Goal: Use online tool/utility: Utilize a website feature to perform a specific function

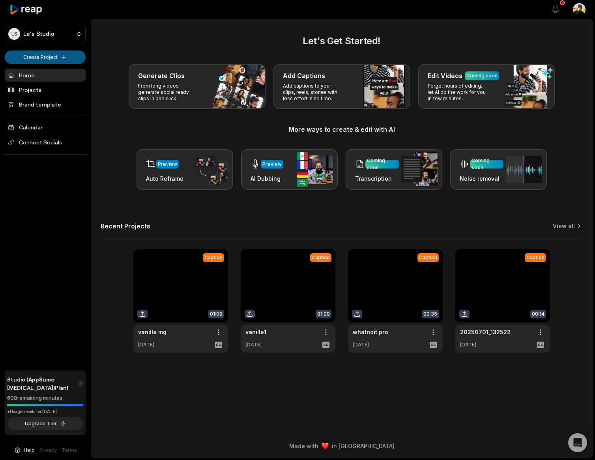
click at [56, 55] on html "LS Le's Studio Create Project Home Projects Brand template Calendar Connect Soc…" at bounding box center [297, 230] width 595 height 460
click at [72, 58] on html "LS Le's Studio Create Project Home Projects Brand template Calendar Connect Soc…" at bounding box center [297, 230] width 595 height 460
click at [65, 73] on link "Create Clips" at bounding box center [45, 73] width 77 height 13
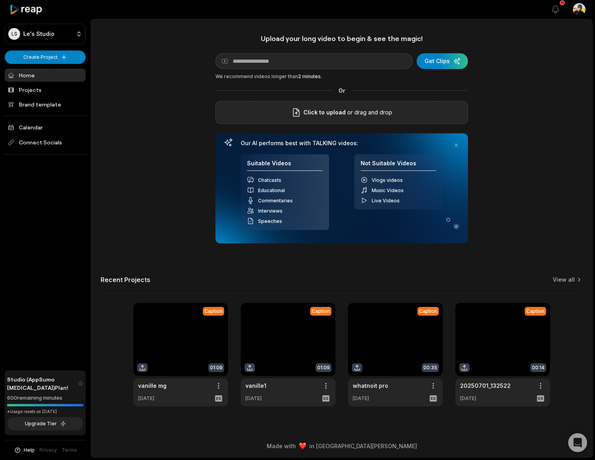
click at [342, 112] on span "Click to upload" at bounding box center [324, 112] width 42 height 9
click at [0, 0] on input "Click to upload" at bounding box center [0, 0] width 0 height 0
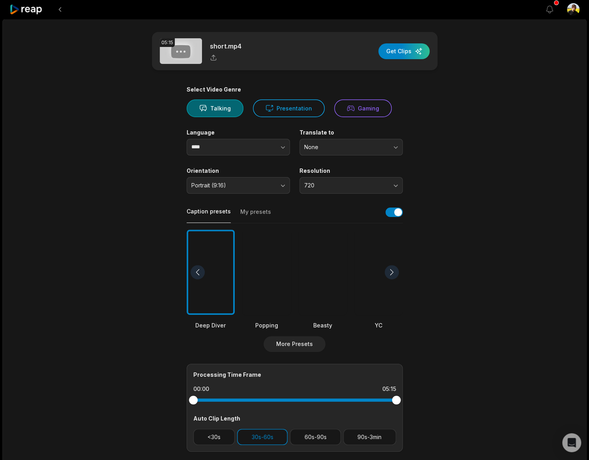
click at [272, 296] on div at bounding box center [267, 273] width 48 height 86
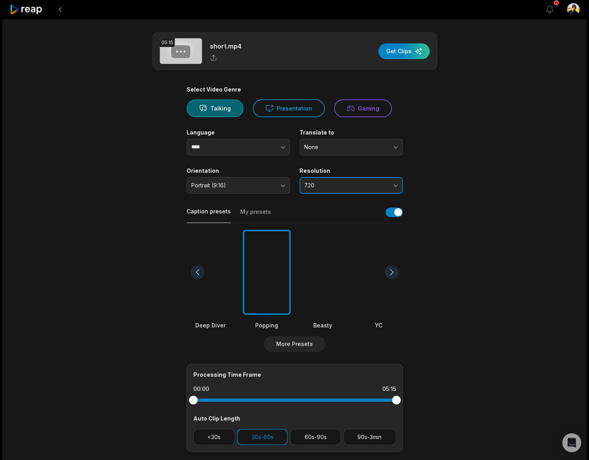
click at [348, 182] on span "720" at bounding box center [345, 185] width 83 height 7
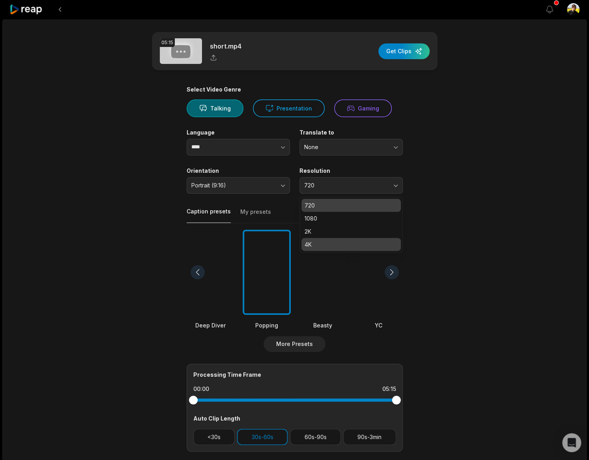
click at [316, 241] on p "4K" at bounding box center [351, 244] width 93 height 8
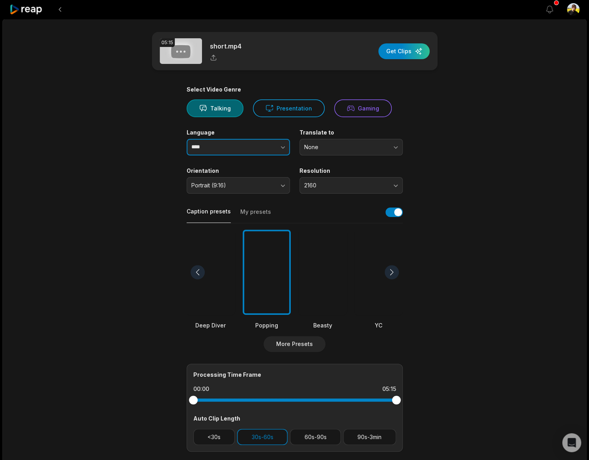
click at [257, 148] on button "button" at bounding box center [267, 147] width 45 height 17
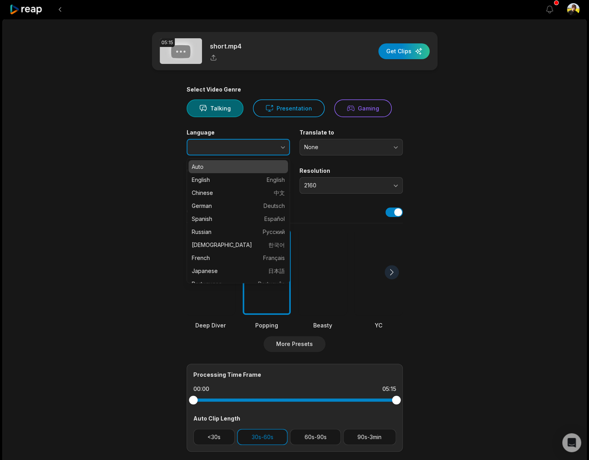
type input "******"
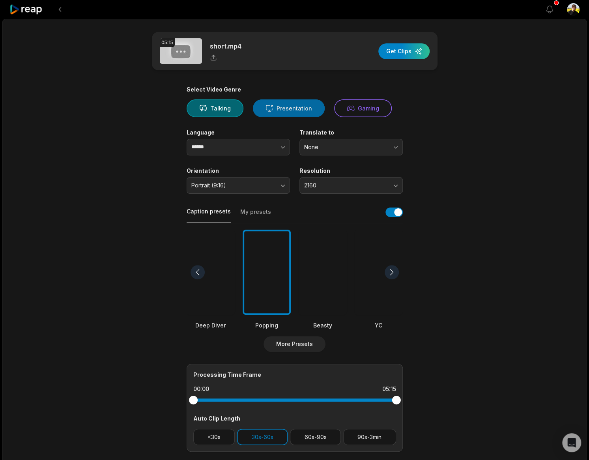
click at [294, 111] on button "Presentation" at bounding box center [289, 108] width 72 height 18
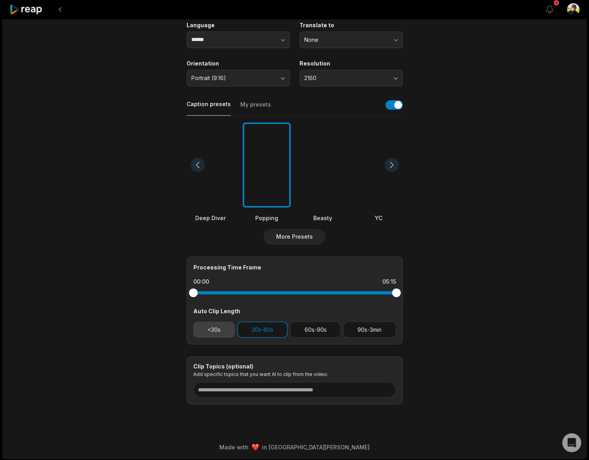
click at [221, 332] on button "<30s" at bounding box center [214, 330] width 42 height 16
click at [326, 331] on button "60s-90s" at bounding box center [315, 330] width 51 height 16
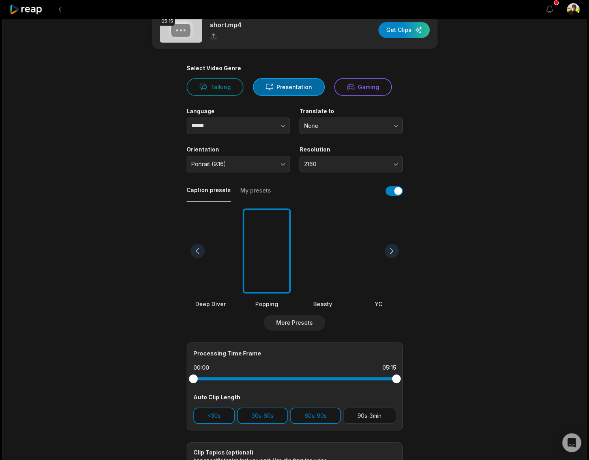
scroll to position [0, 0]
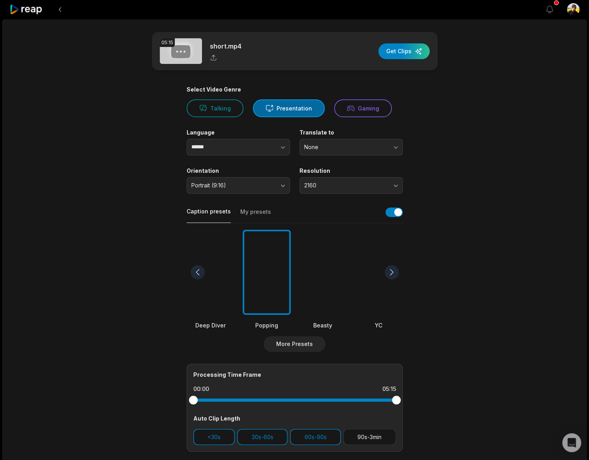
drag, startPoint x: 406, startPoint y: 55, endPoint x: 240, endPoint y: 196, distance: 218.6
click at [475, 176] on main "05:15 short.mp4 Get Clips Select Video Genre Talking Presentation Gaming Langua…" at bounding box center [295, 272] width 382 height 480
click at [262, 215] on button "My presets" at bounding box center [255, 215] width 31 height 15
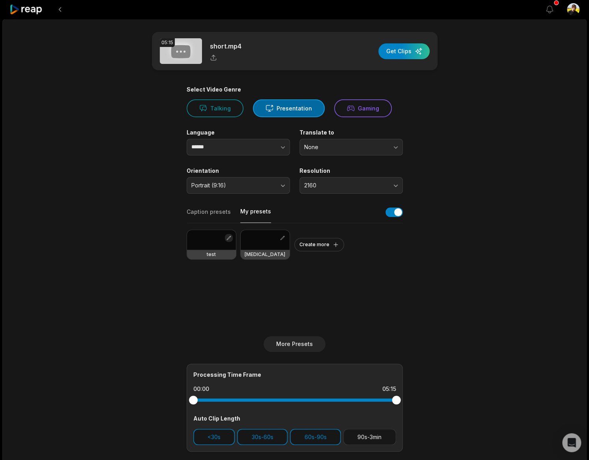
click at [230, 234] on button "button" at bounding box center [229, 238] width 8 height 8
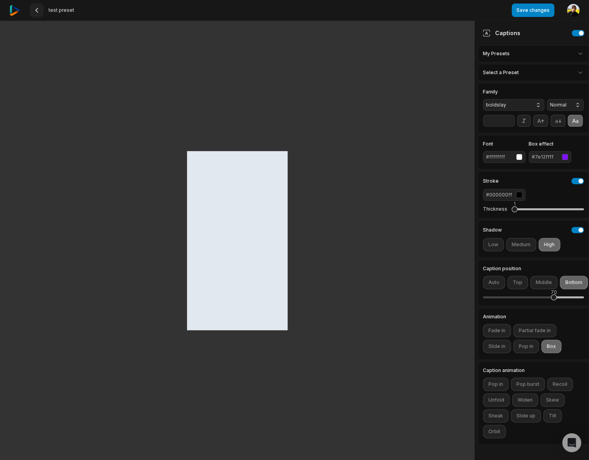
click at [36, 9] on icon at bounding box center [37, 10] width 6 height 6
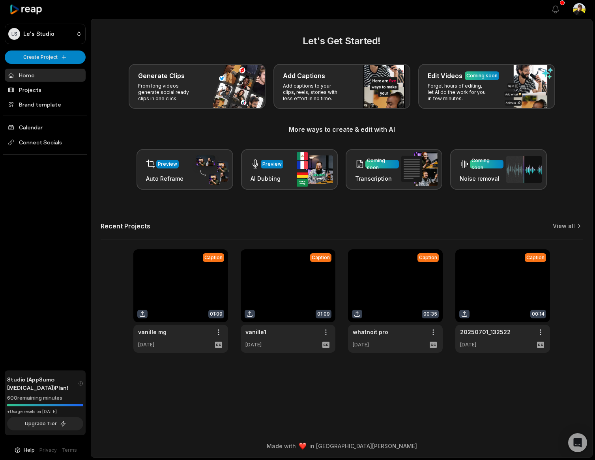
click at [151, 218] on div "Let's Get Started! Generate Clips From long videos generate social ready clips …" at bounding box center [341, 193] width 501 height 319
click at [563, 230] on link "View all" at bounding box center [564, 226] width 22 height 8
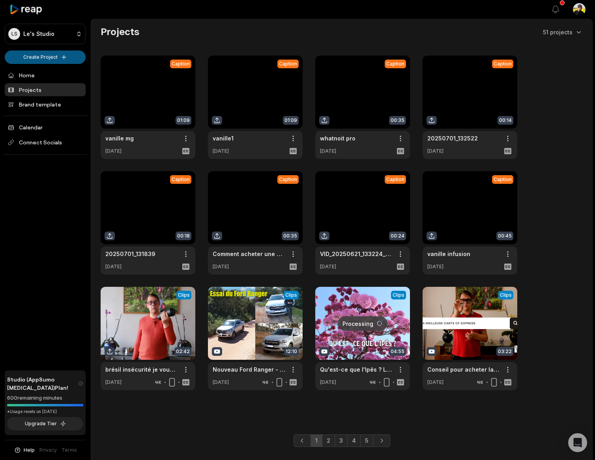
click at [49, 54] on html "LS Le's Studio Create Project Home Projects Brand template Calendar Connect Soc…" at bounding box center [297, 230] width 595 height 460
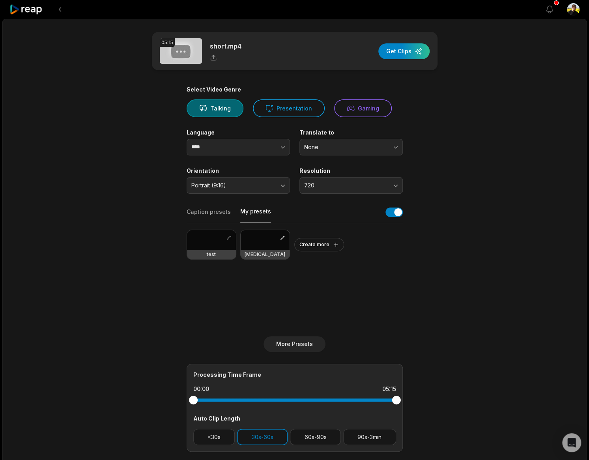
click at [261, 215] on button "My presets" at bounding box center [255, 215] width 31 height 15
click at [281, 238] on button "button" at bounding box center [283, 238] width 8 height 8
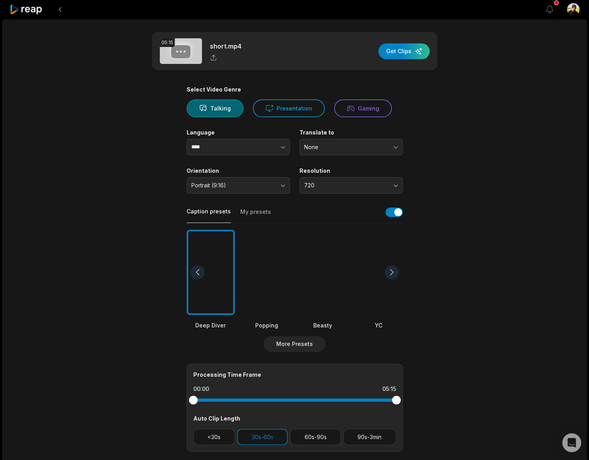
click at [248, 207] on div "Caption presets My presets" at bounding box center [295, 215] width 216 height 18
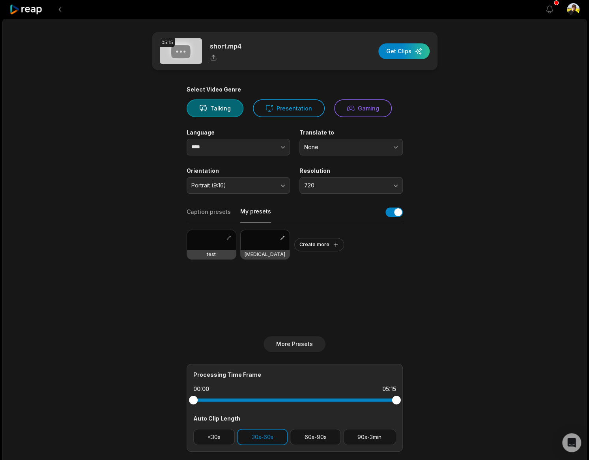
click at [202, 233] on div at bounding box center [211, 240] width 49 height 20
click at [331, 182] on span "720" at bounding box center [345, 185] width 83 height 7
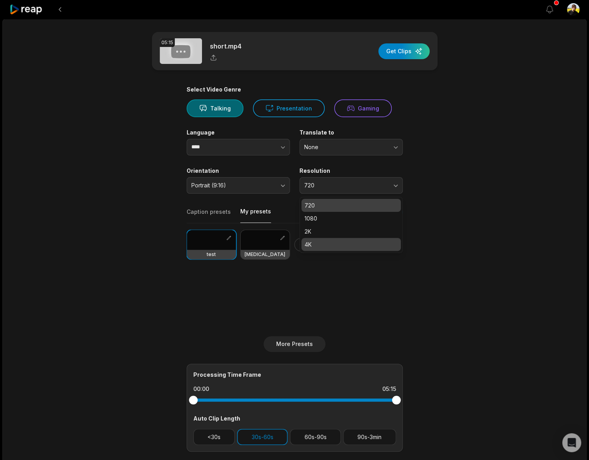
click at [326, 247] on p "4K" at bounding box center [351, 244] width 93 height 8
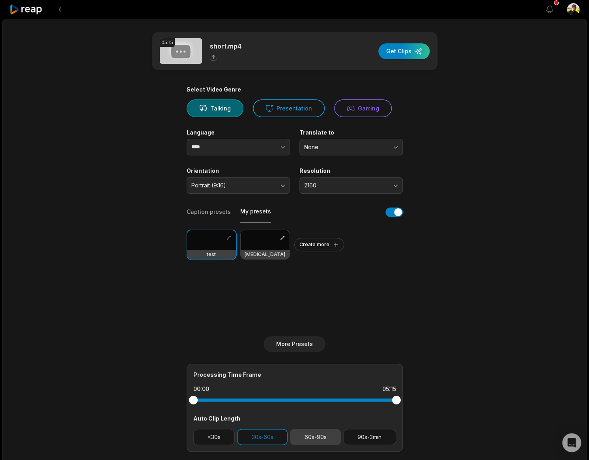
drag, startPoint x: 314, startPoint y: 432, endPoint x: 200, endPoint y: 441, distance: 114.0
click at [313, 432] on button "60s-90s" at bounding box center [315, 437] width 51 height 16
click at [201, 440] on button "<30s" at bounding box center [214, 437] width 42 height 16
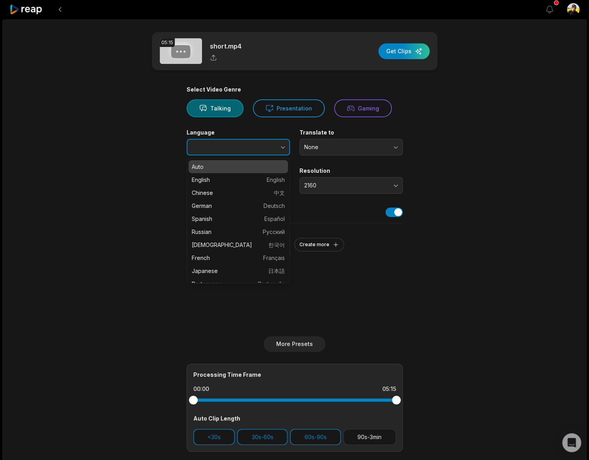
click at [259, 146] on button "button" at bounding box center [267, 147] width 45 height 17
type input "******"
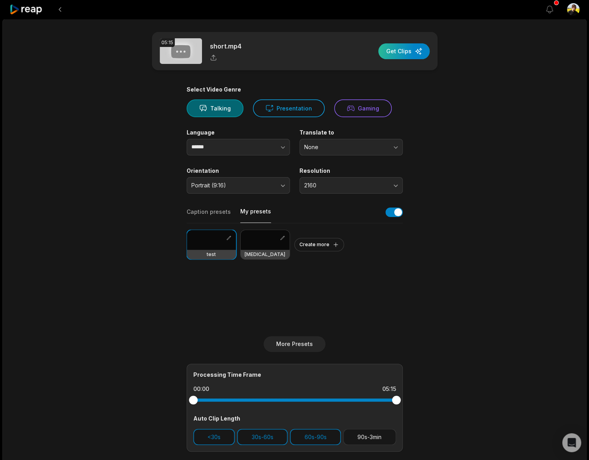
click at [415, 55] on div "button" at bounding box center [403, 51] width 51 height 16
